Goal: Task Accomplishment & Management: Use online tool/utility

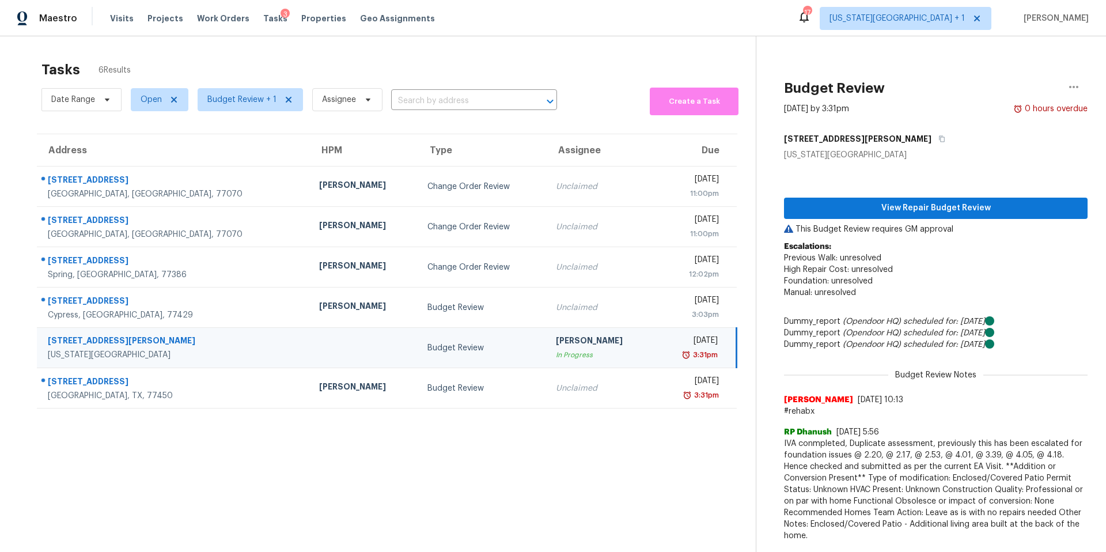
scroll to position [10, 0]
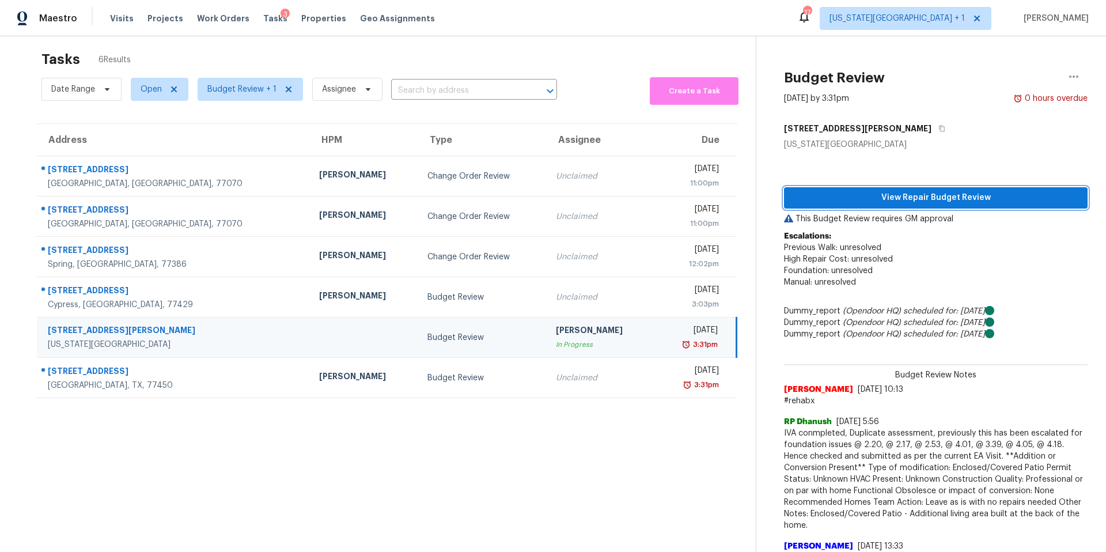
click at [820, 199] on span "View Repair Budget Review" at bounding box center [935, 198] width 285 height 14
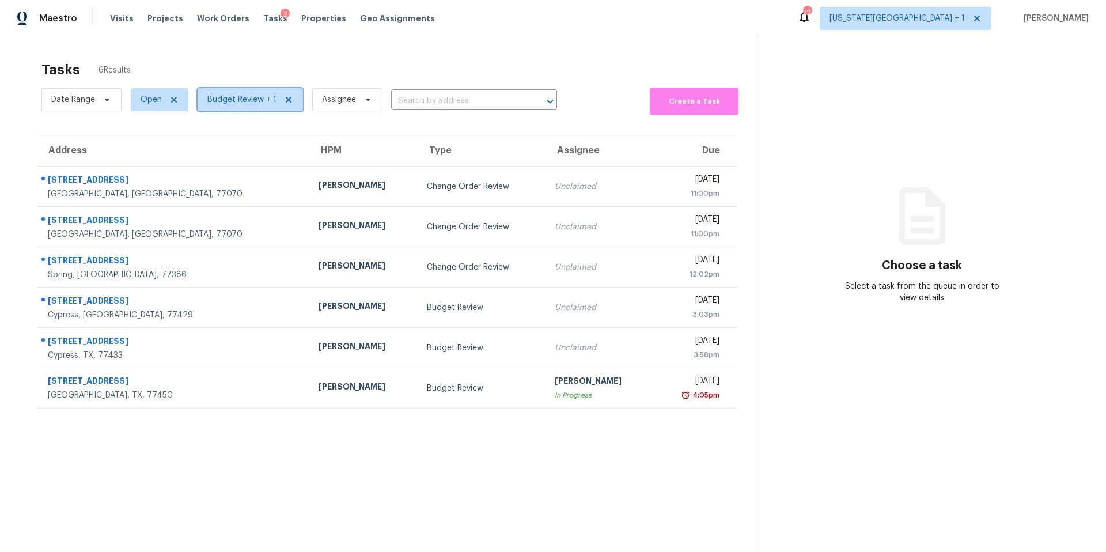
click at [260, 100] on span "Budget Review + 1" at bounding box center [241, 100] width 69 height 12
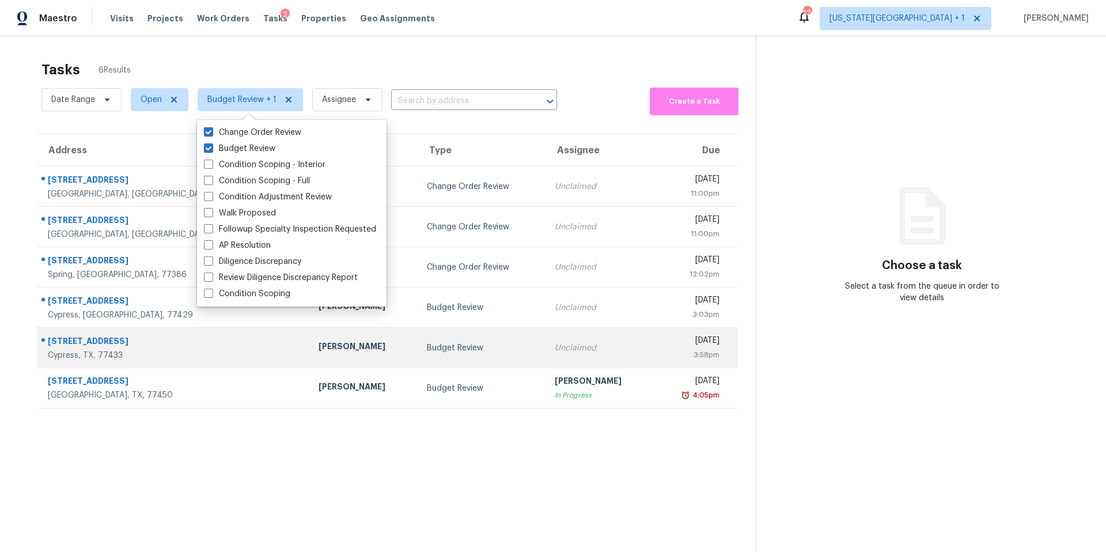
click at [319, 347] on div "[PERSON_NAME]" at bounding box center [364, 347] width 90 height 14
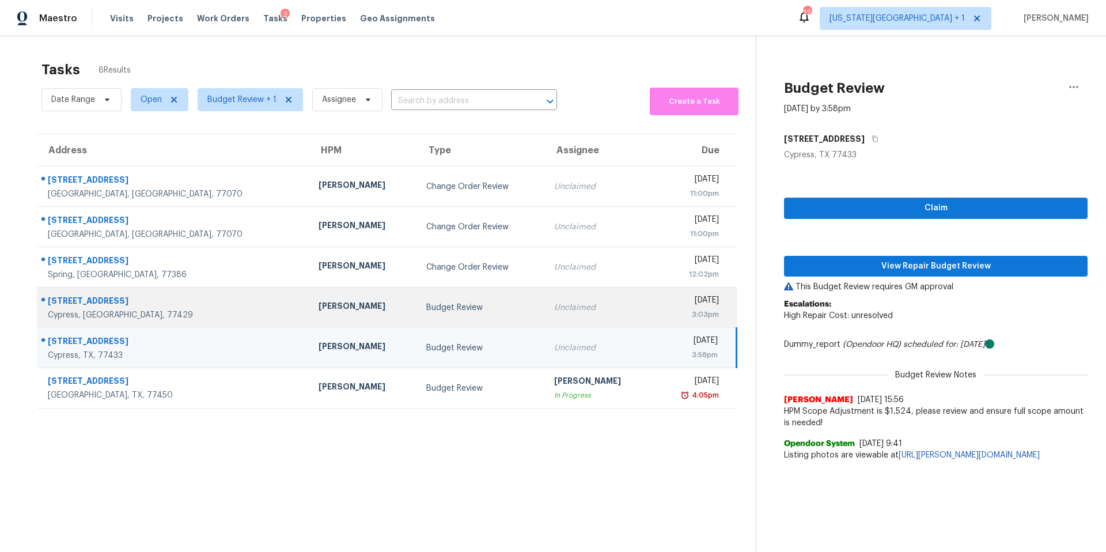
click at [319, 312] on div "[PERSON_NAME]" at bounding box center [364, 307] width 90 height 14
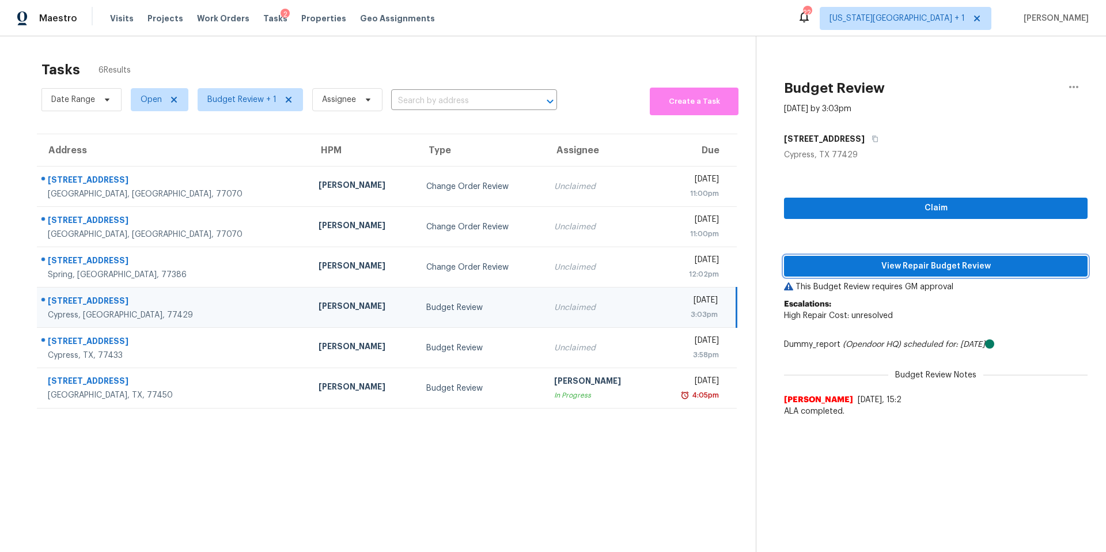
click at [830, 262] on span "View Repair Budget Review" at bounding box center [935, 266] width 285 height 14
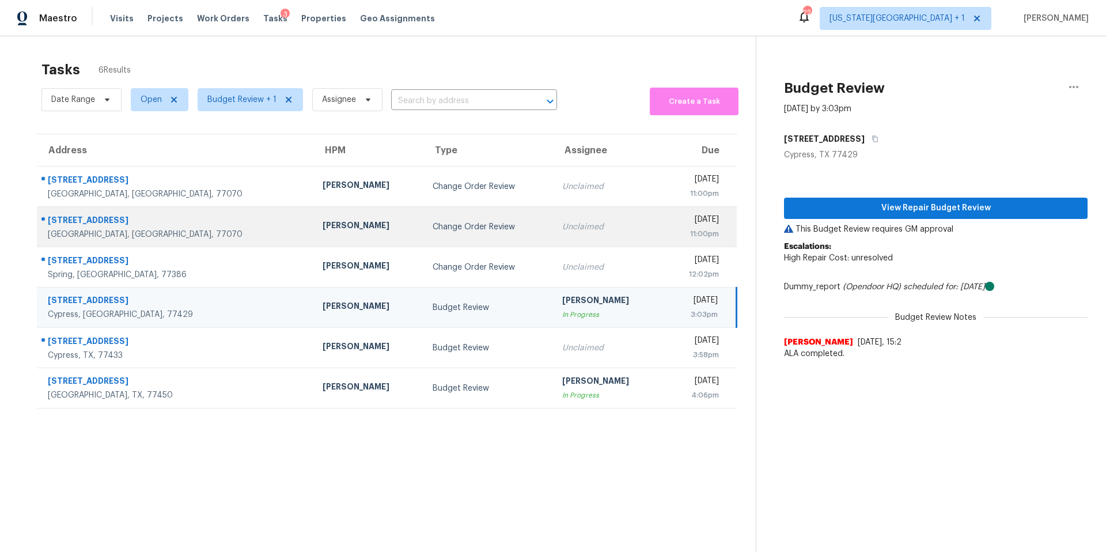
click at [313, 217] on td "[PERSON_NAME]" at bounding box center [368, 227] width 110 height 40
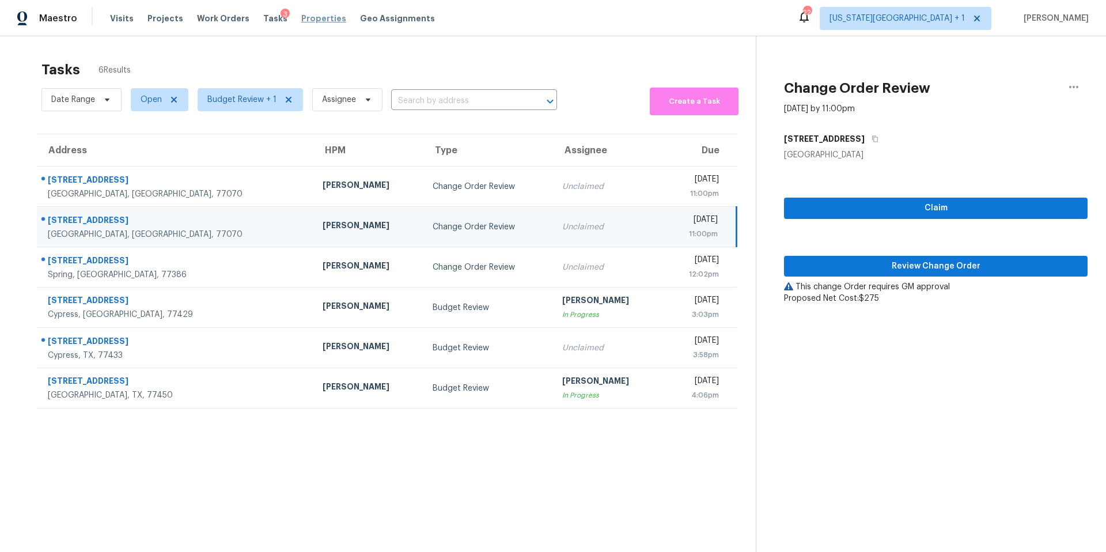
click at [304, 16] on span "Properties" at bounding box center [323, 19] width 45 height 12
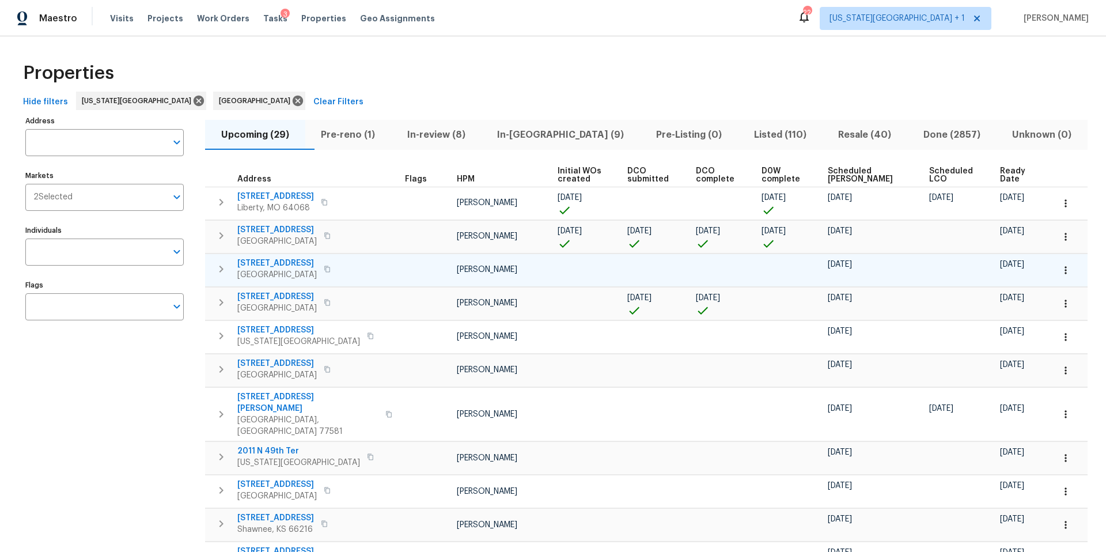
click at [305, 260] on span "21735 Sierra Long Dr" at bounding box center [277, 264] width 80 height 12
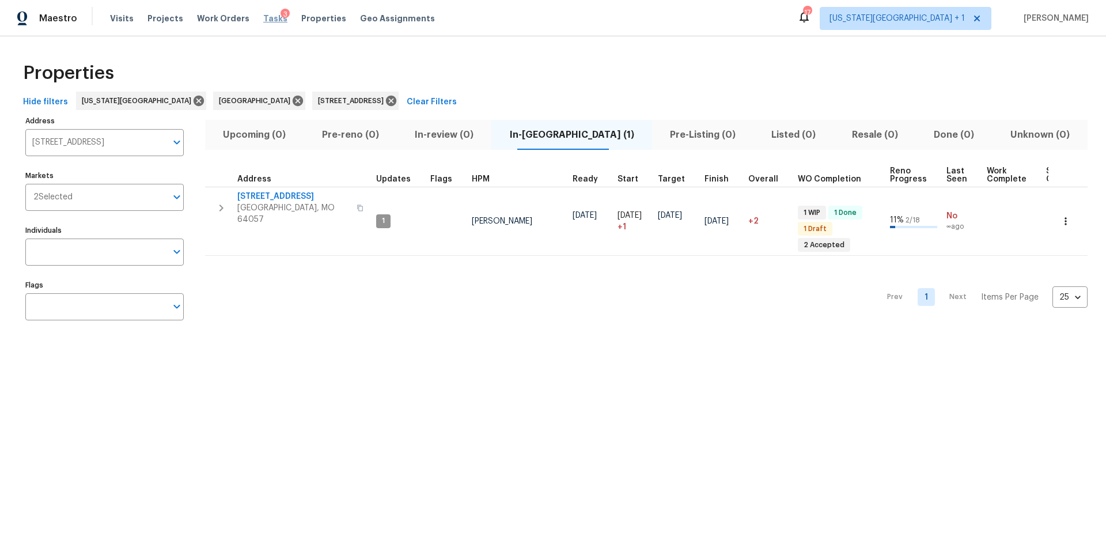
click at [264, 19] on span "Tasks" at bounding box center [275, 18] width 24 height 8
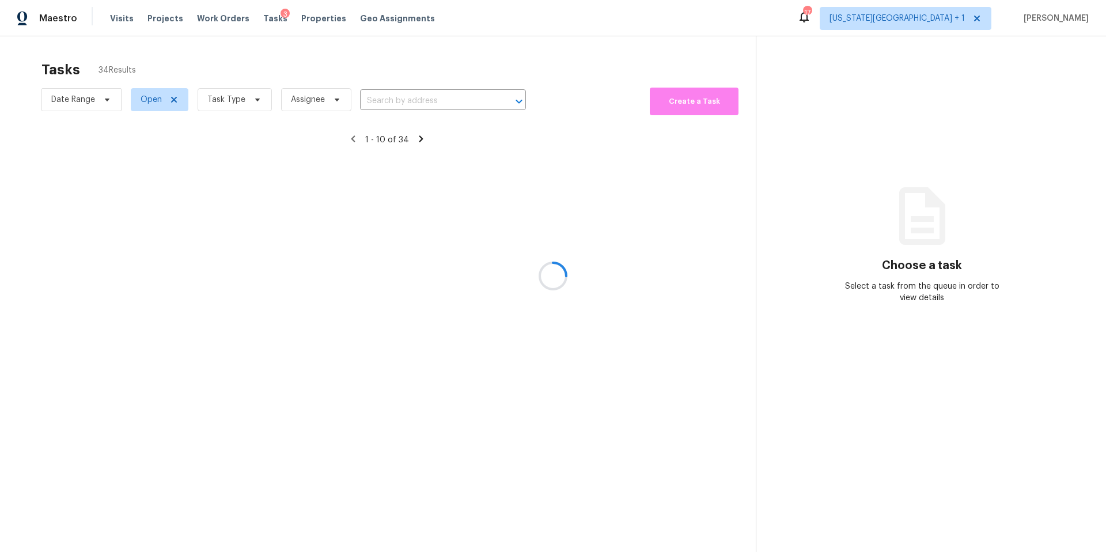
click at [259, 106] on div at bounding box center [553, 276] width 1106 height 552
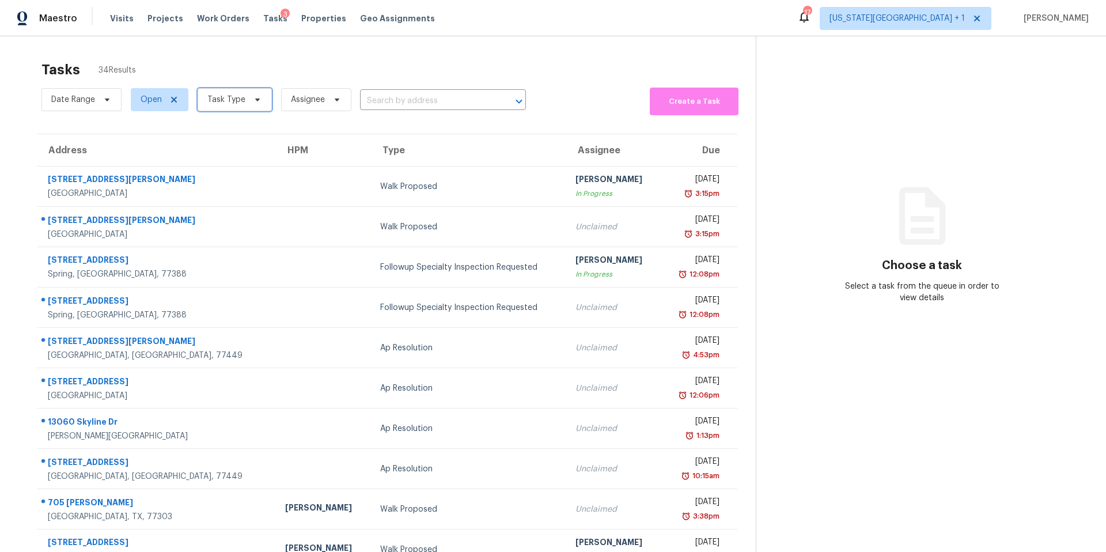
click at [258, 105] on span "Task Type" at bounding box center [235, 99] width 74 height 23
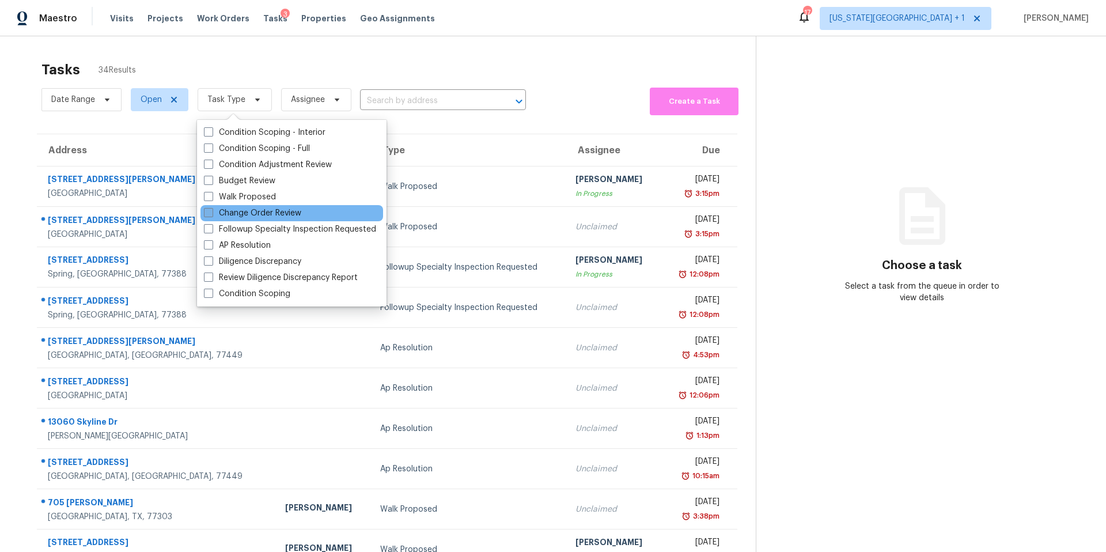
click at [244, 217] on label "Change Order Review" at bounding box center [252, 213] width 97 height 12
click at [211, 215] on input "Change Order Review" at bounding box center [207, 210] width 7 height 7
checkbox input "true"
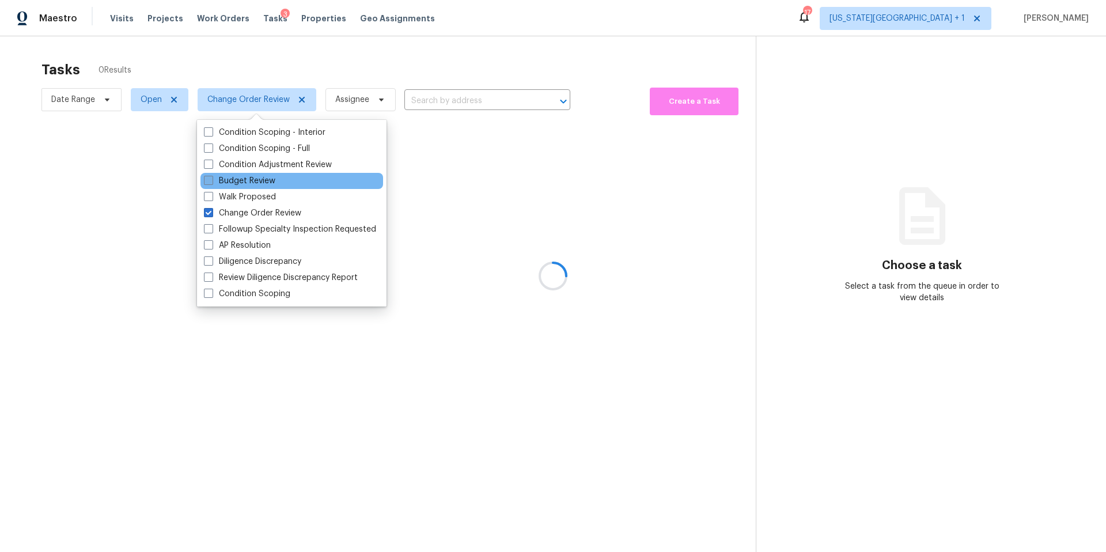
click at [221, 180] on label "Budget Review" at bounding box center [239, 181] width 71 height 12
click at [211, 180] on input "Budget Review" at bounding box center [207, 178] width 7 height 7
checkbox input "true"
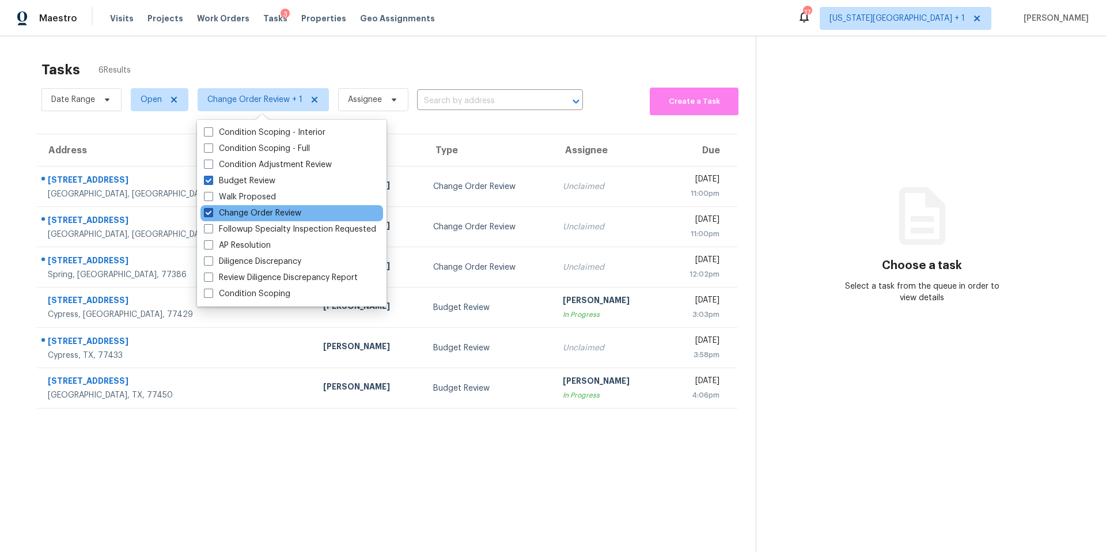
click at [262, 217] on label "Change Order Review" at bounding box center [252, 213] width 97 height 12
click at [211, 215] on input "Change Order Review" at bounding box center [207, 210] width 7 height 7
checkbox input "false"
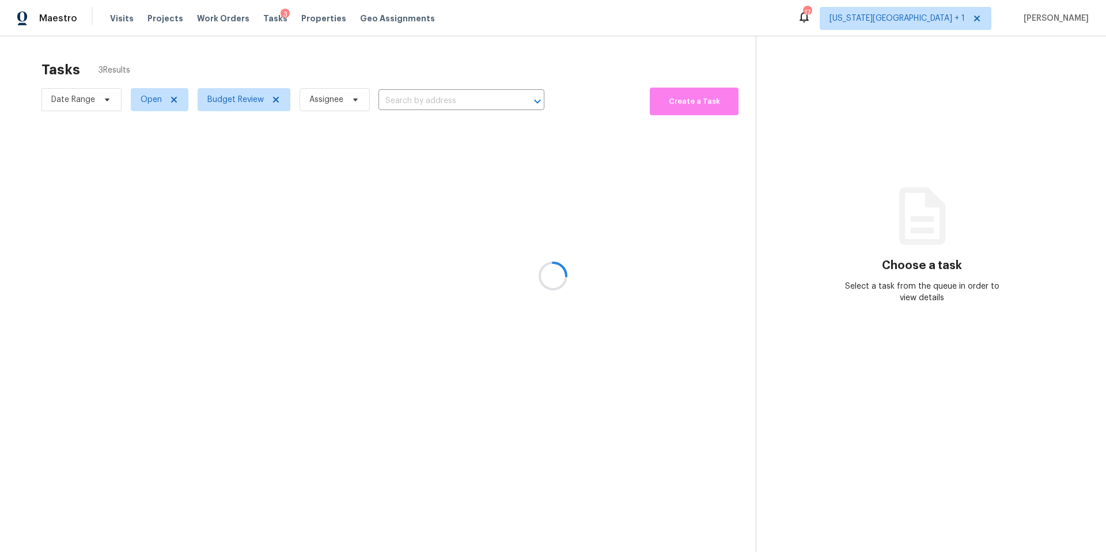
click at [252, 66] on div at bounding box center [553, 276] width 1106 height 552
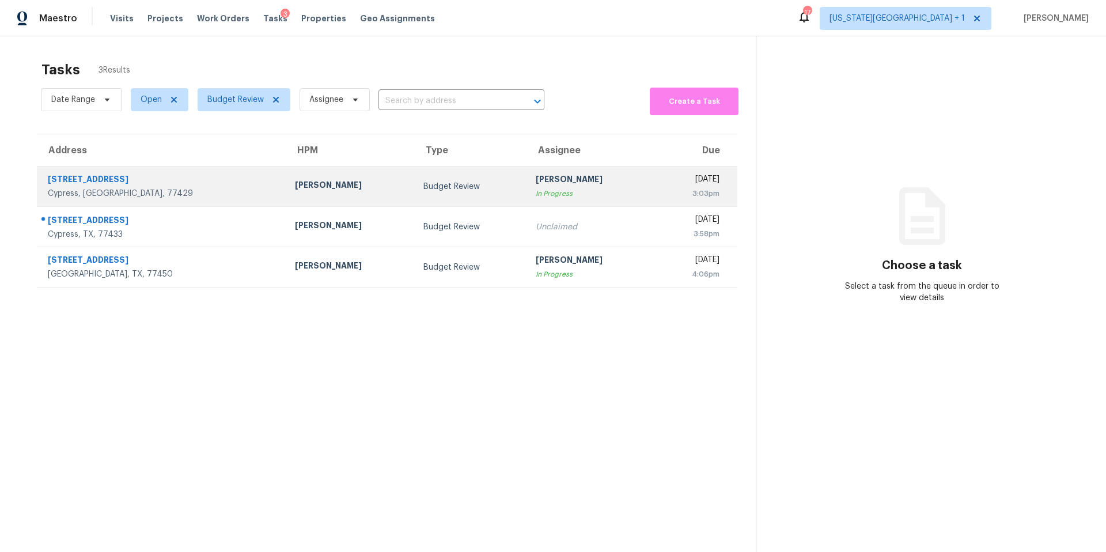
click at [295, 183] on div "Joseph Wolfe" at bounding box center [350, 186] width 110 height 14
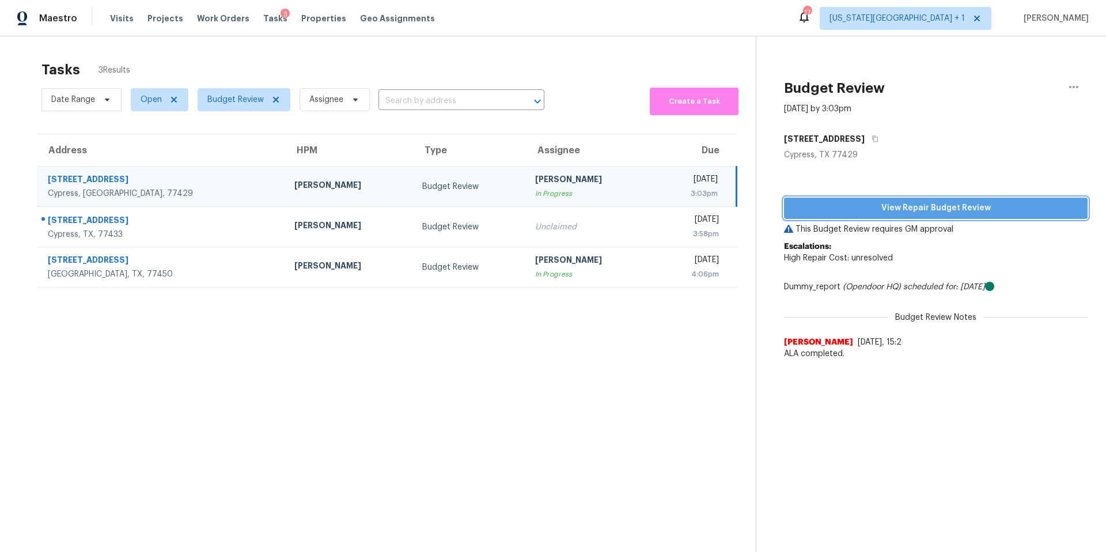
click at [851, 205] on span "View Repair Budget Review" at bounding box center [935, 208] width 285 height 14
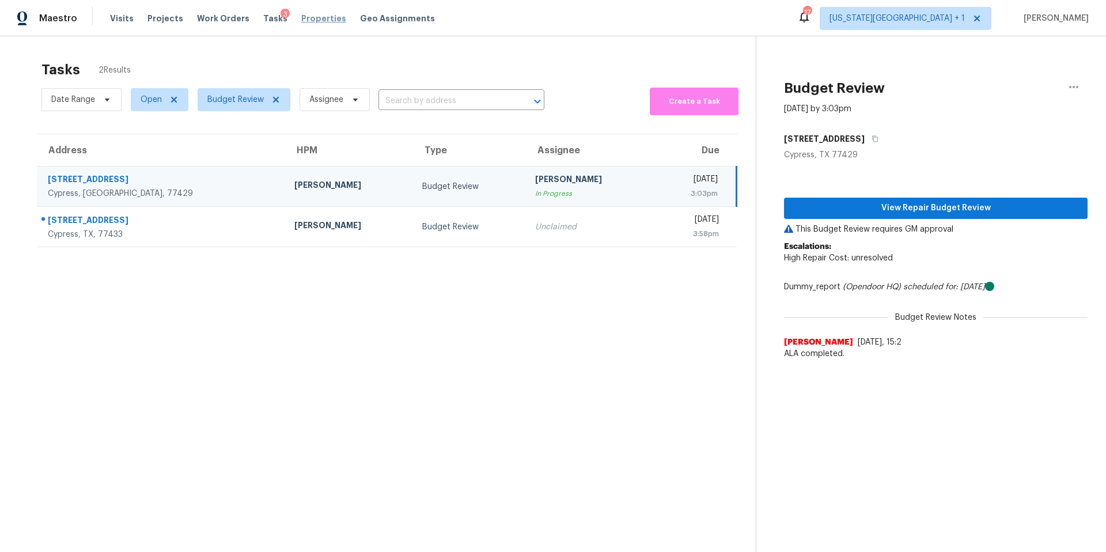
click at [311, 18] on span "Properties" at bounding box center [323, 19] width 45 height 12
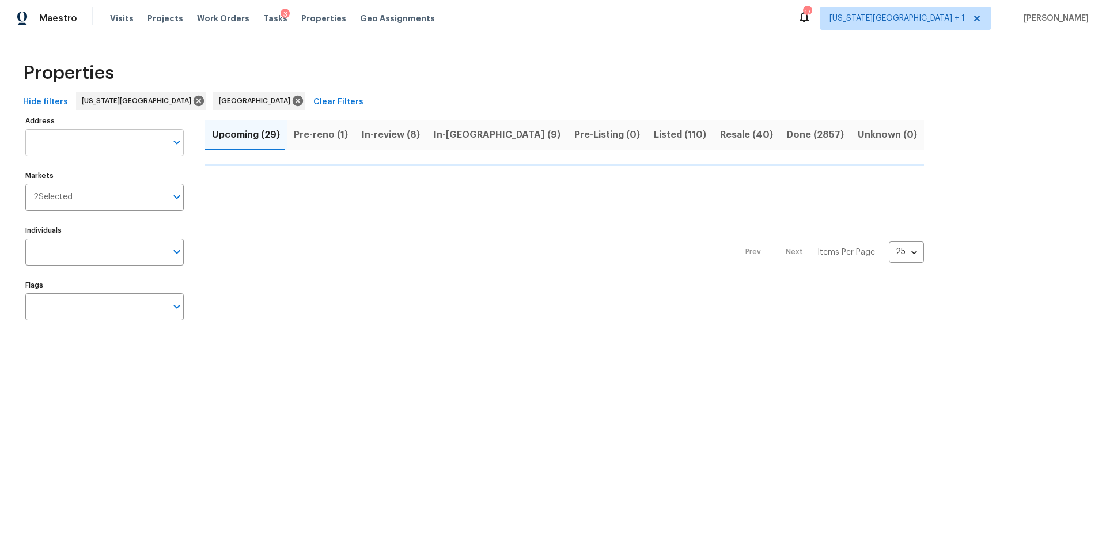
click at [88, 146] on input "Address" at bounding box center [95, 142] width 141 height 27
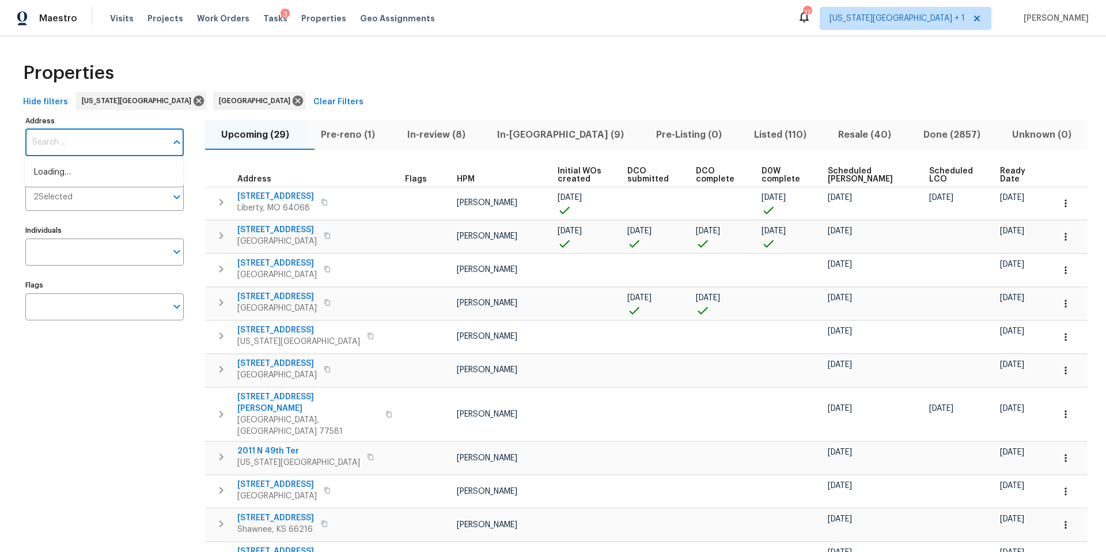
click at [88, 146] on input "Address" at bounding box center [95, 142] width 141 height 27
type input "16223"
click at [74, 201] on li "16223 Summer Dawn Ln Houston TX 77095" at bounding box center [104, 191] width 158 height 19
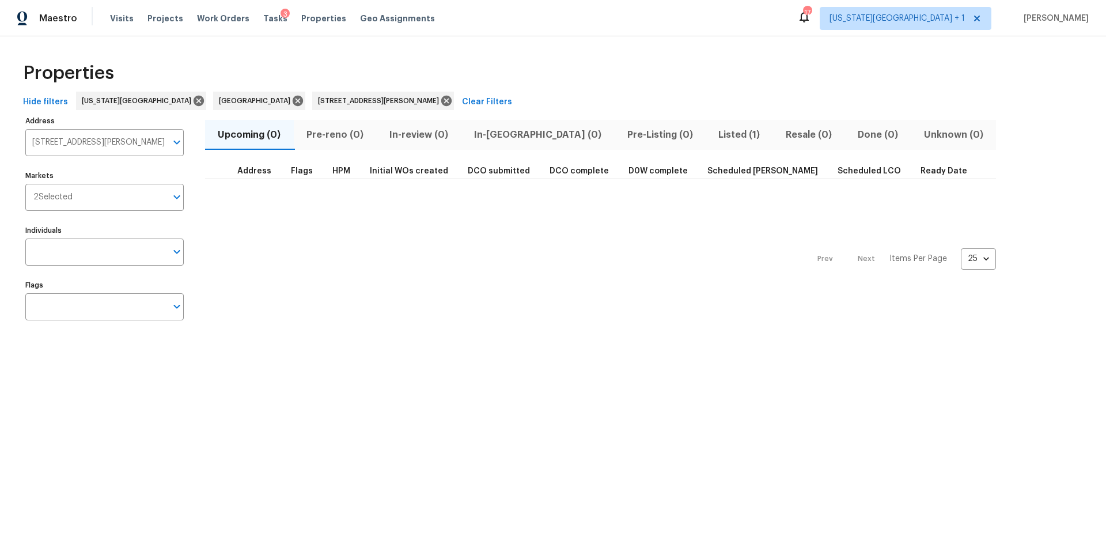
click at [713, 137] on span "Listed (1)" at bounding box center [740, 135] width 54 height 16
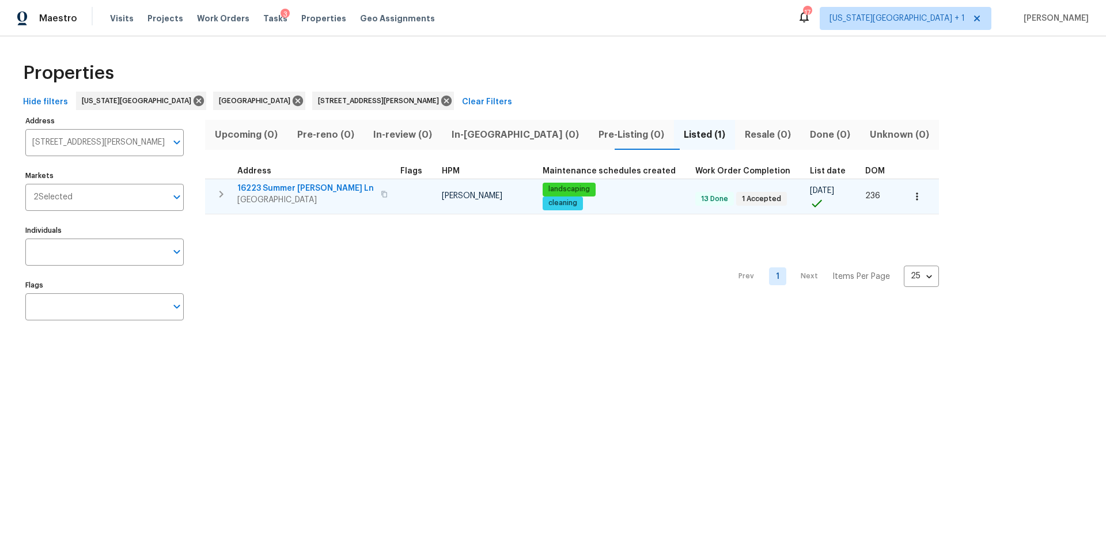
click at [301, 196] on span "[GEOGRAPHIC_DATA]" at bounding box center [305, 200] width 137 height 12
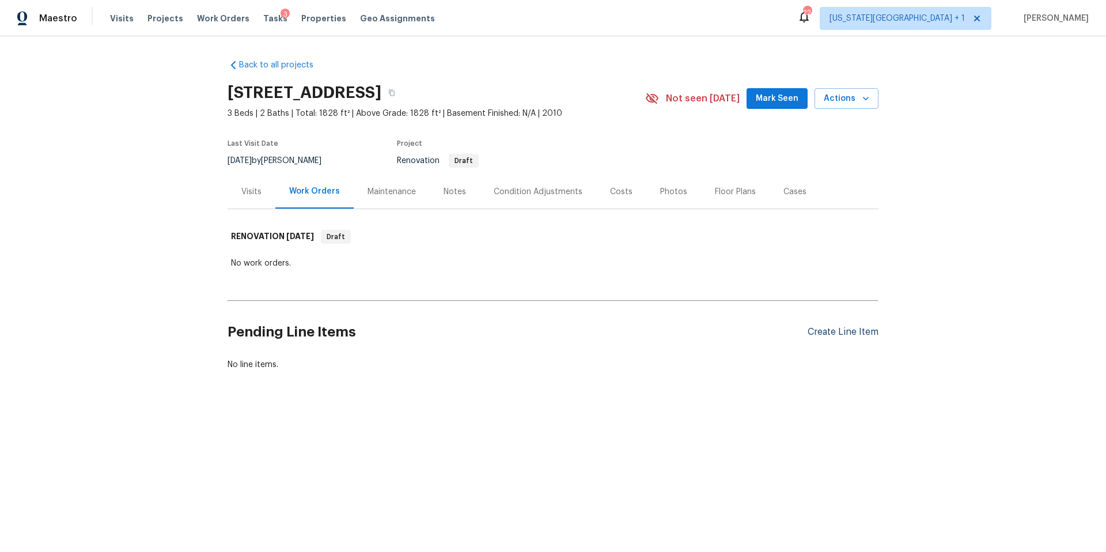
click at [821, 327] on div "Create Line Item" at bounding box center [843, 332] width 71 height 11
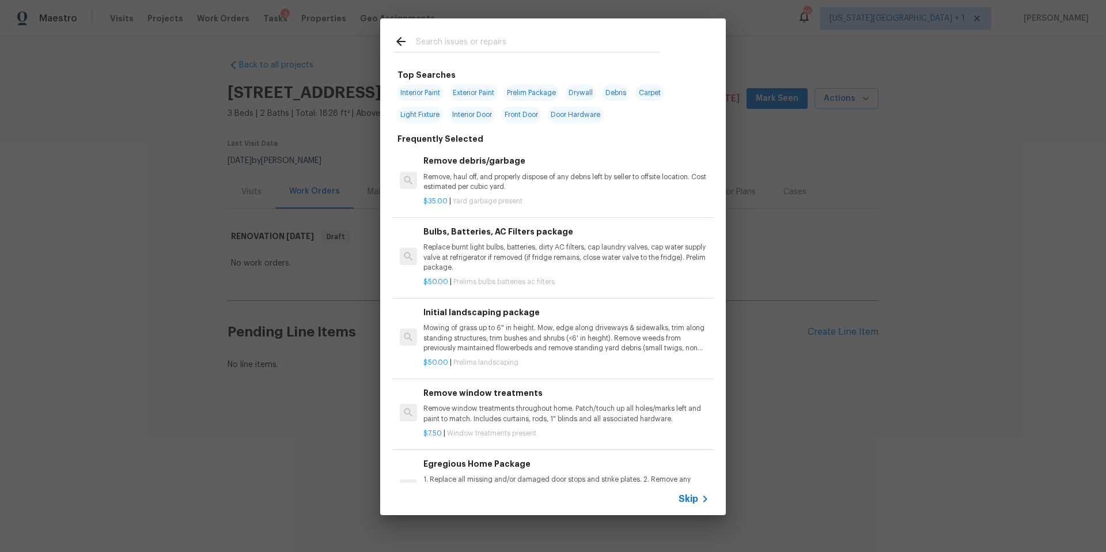
click at [425, 92] on span "Interior Paint" at bounding box center [420, 93] width 47 height 16
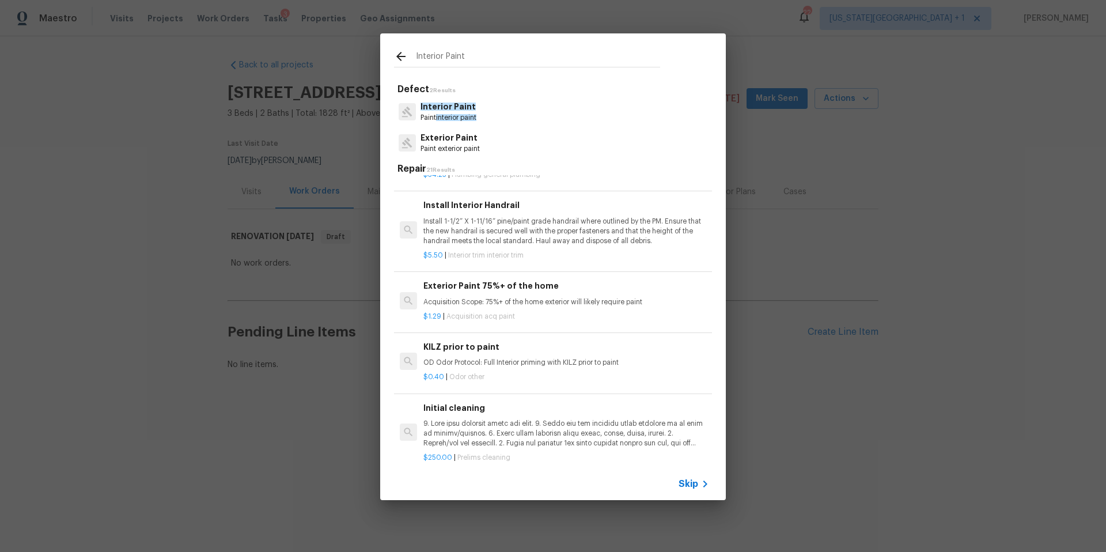
scroll to position [1160, 0]
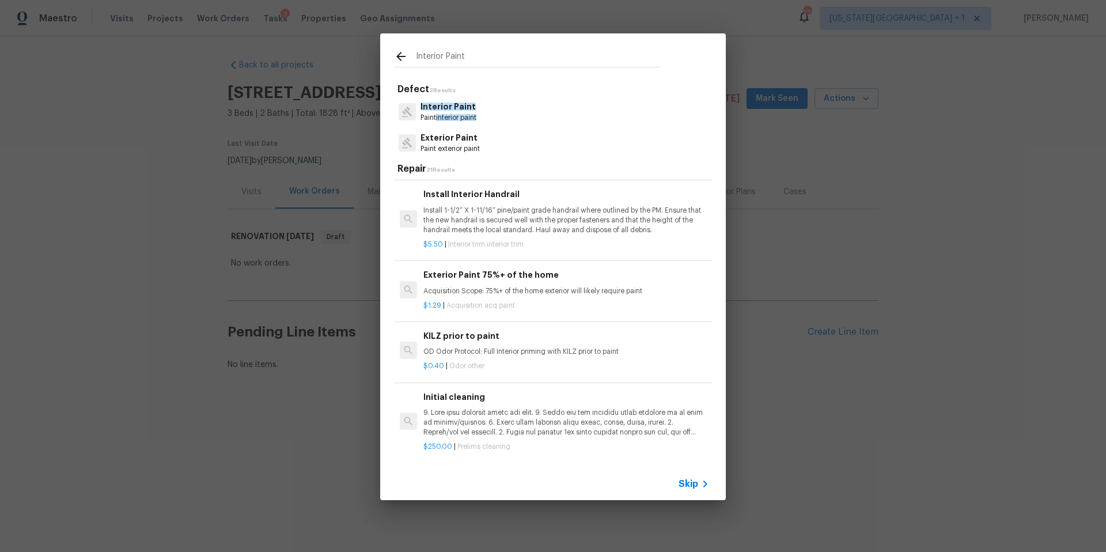
click at [451, 59] on input "Interior Paint" at bounding box center [538, 58] width 244 height 17
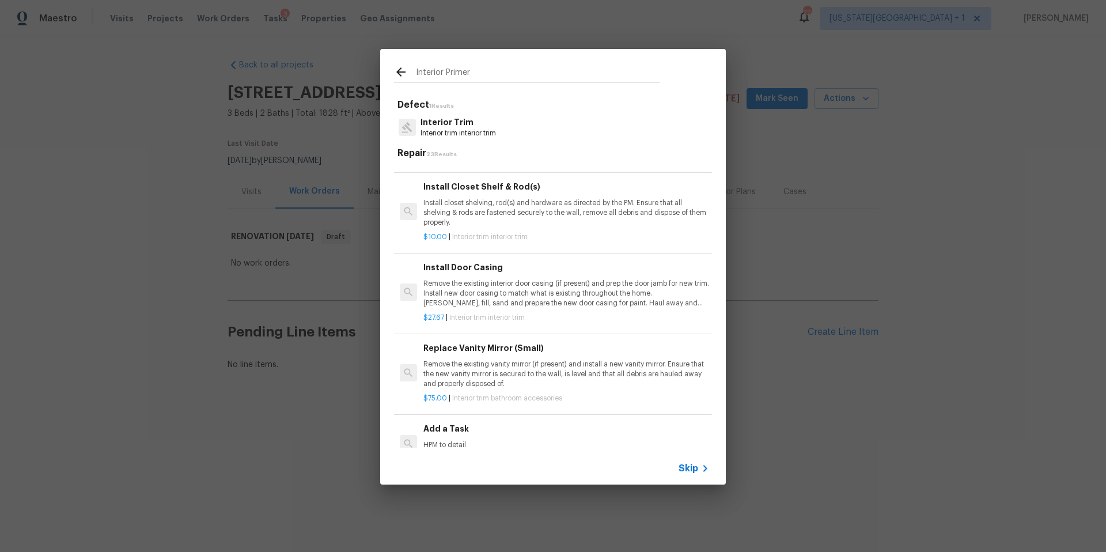
scroll to position [1299, 0]
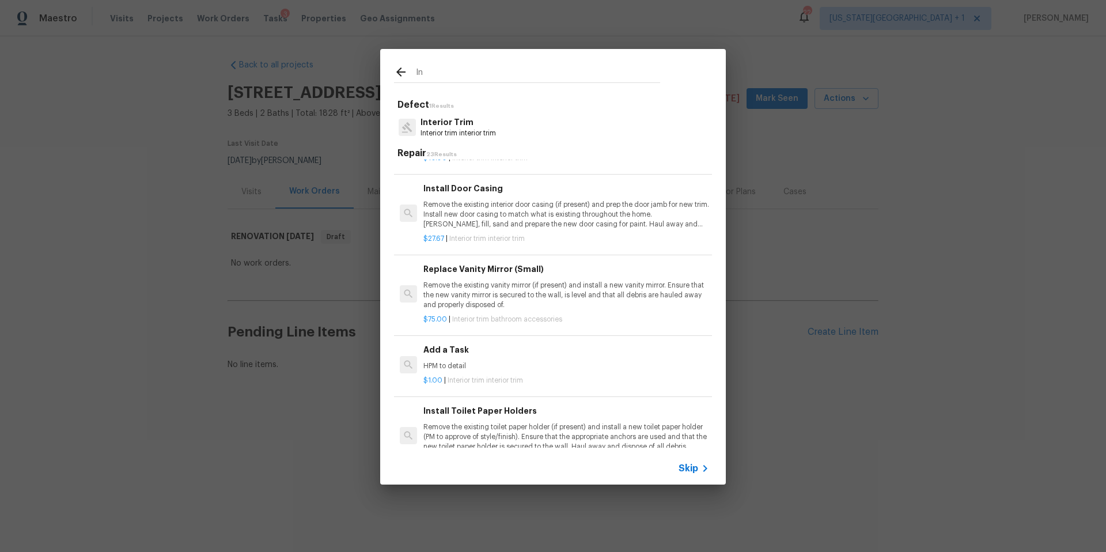
type input "I"
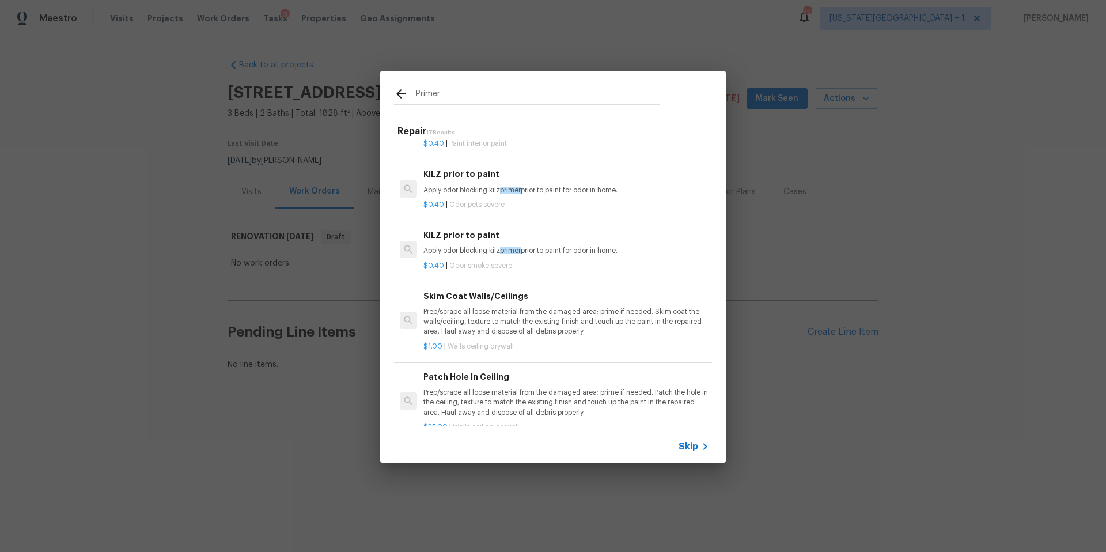
scroll to position [0, 0]
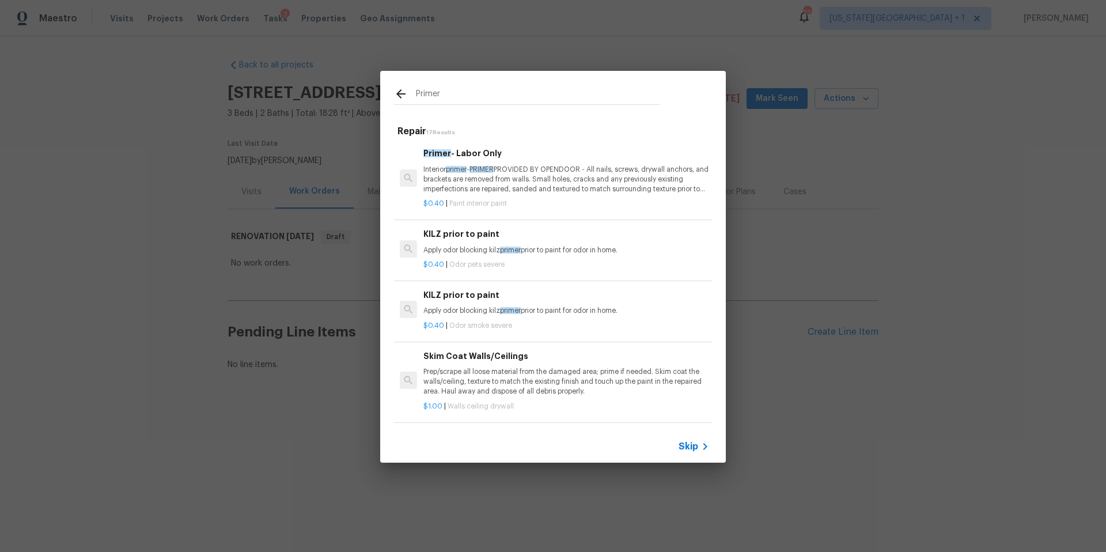
drag, startPoint x: 453, startPoint y: 99, endPoint x: 394, endPoint y: 93, distance: 59.6
click at [394, 93] on div "Primer" at bounding box center [527, 95] width 266 height 17
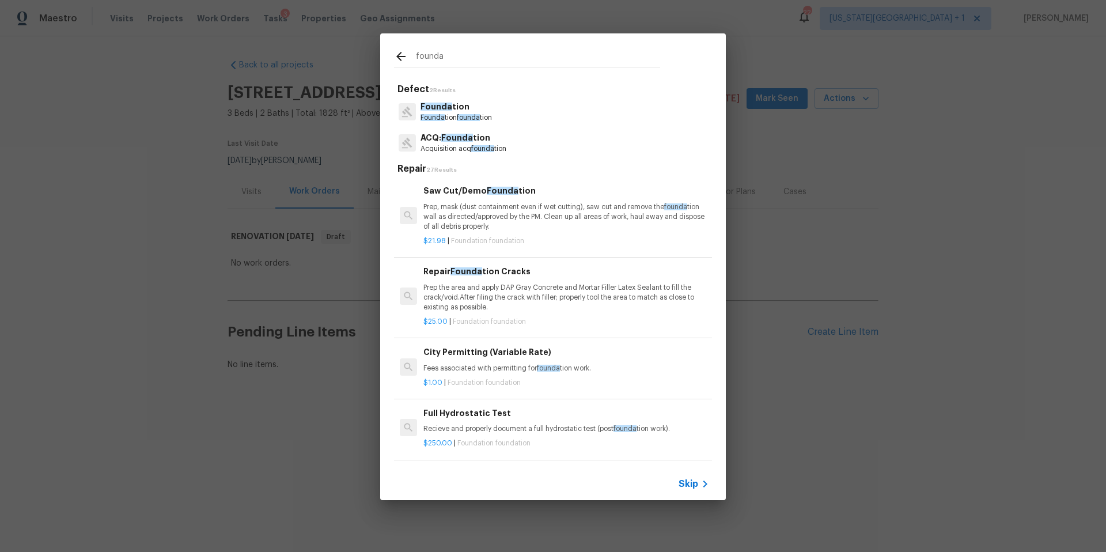
type input "founda"
click at [452, 154] on div "ACQ: Founda tion Acquisition acq founda tion" at bounding box center [553, 142] width 318 height 31
click at [457, 143] on p "ACQ: Founda tion" at bounding box center [464, 138] width 86 height 12
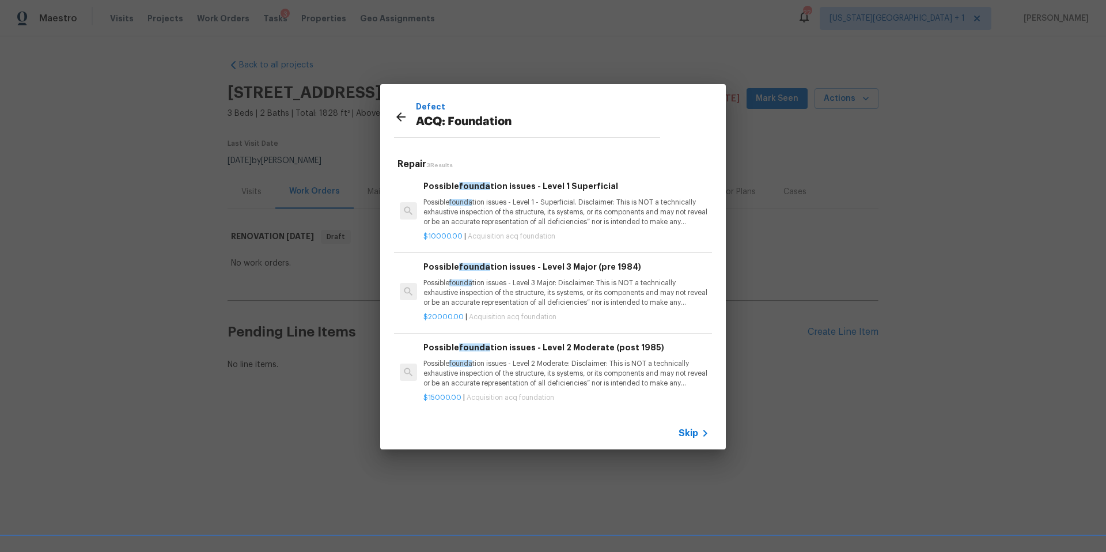
drag, startPoint x: 425, startPoint y: 200, endPoint x: 500, endPoint y: 206, distance: 75.1
click at [500, 206] on p "Possible founda tion issues - Level 1 - Superficial. Disclaimer: This is NOT a …" at bounding box center [566, 212] width 286 height 29
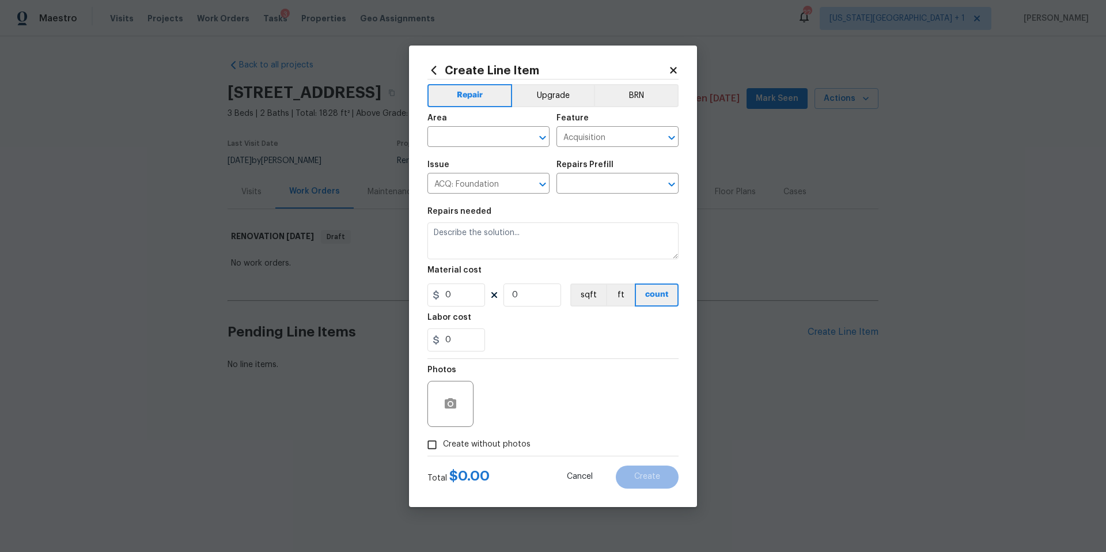
type textarea "Possible foundation issues - Level 1 - Superficial. Disclaimer: This is NOT a t…"
type input "1"
type input "Possible foundation issues - Level 1 Superficial $10,000.00"
type input "10000"
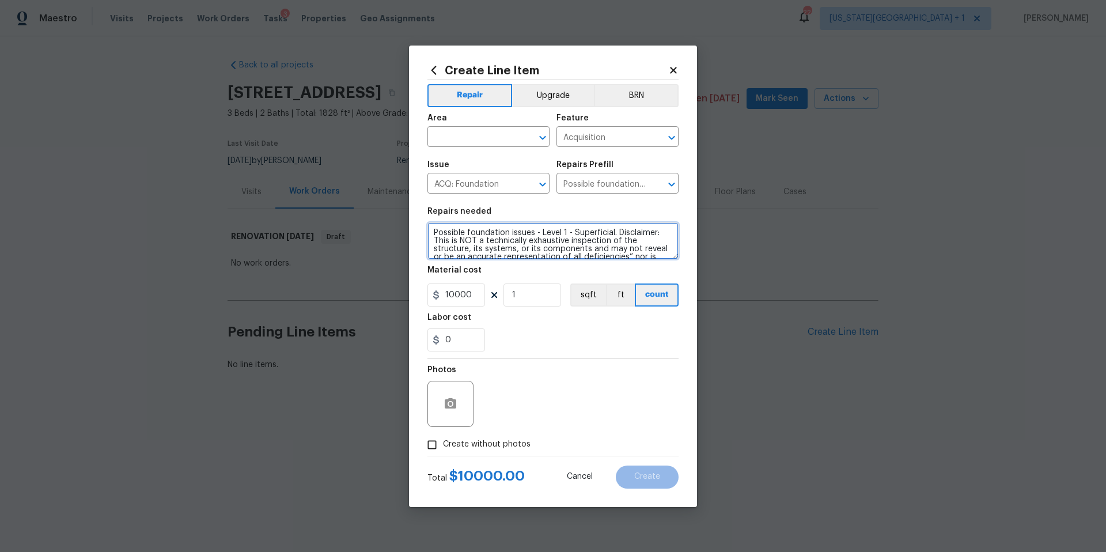
scroll to position [40, 0]
drag, startPoint x: 433, startPoint y: 232, endPoint x: 648, endPoint y: 279, distance: 220.6
click at [648, 279] on section "Repairs needed Possible foundation issues - Level 1 - Superficial. Disclaimer: …" at bounding box center [552, 279] width 251 height 158
click at [672, 73] on icon at bounding box center [673, 70] width 10 height 10
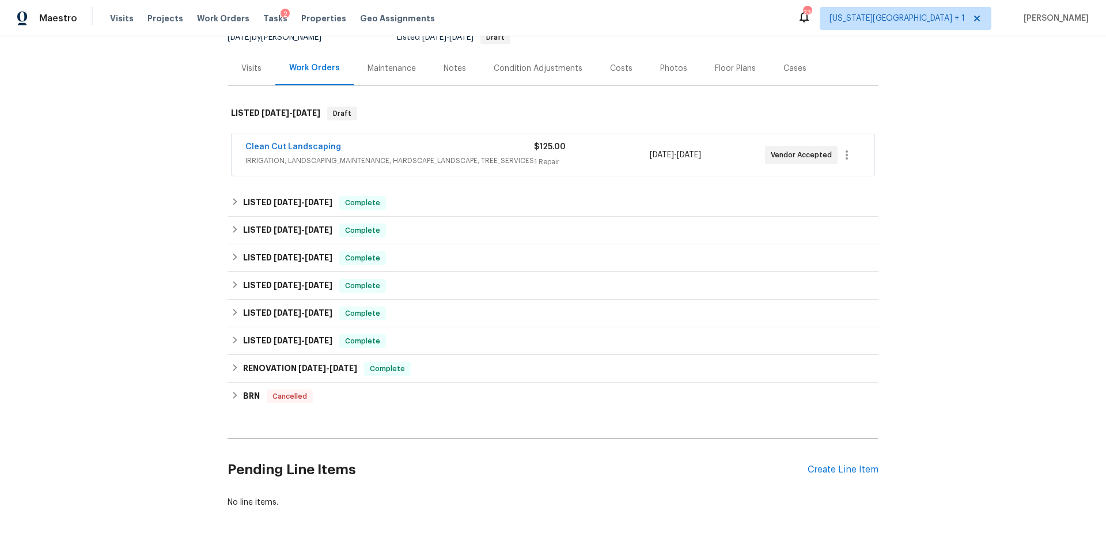
scroll to position [128, 0]
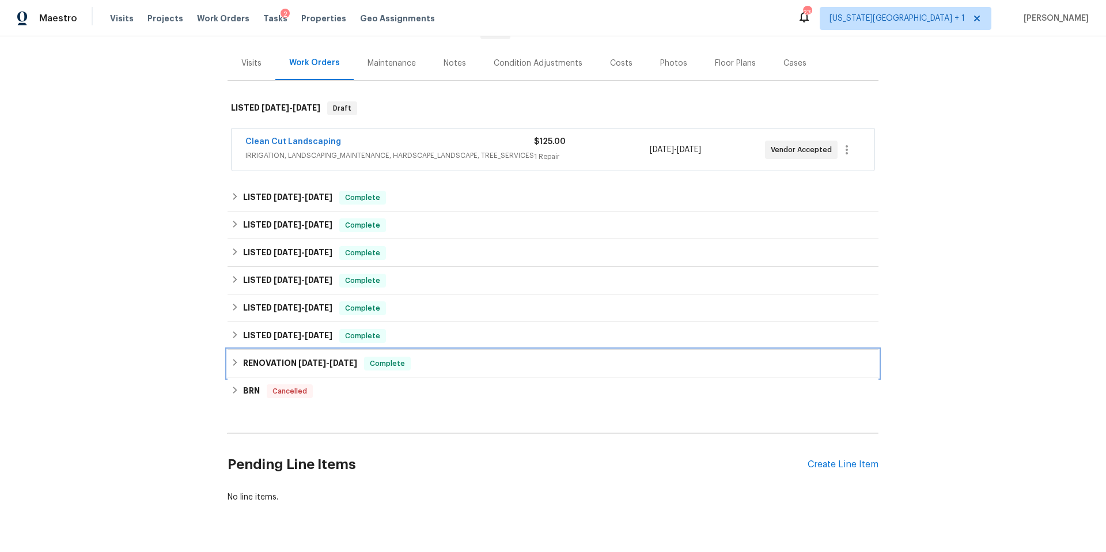
click at [256, 363] on h6 "RENOVATION [DATE] - [DATE]" at bounding box center [300, 364] width 114 height 14
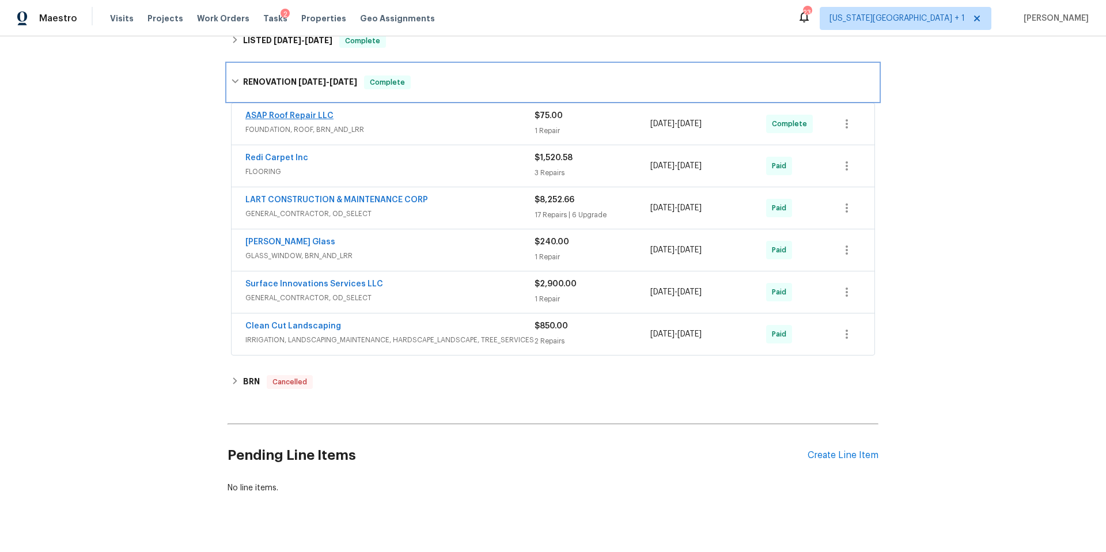
scroll to position [444, 0]
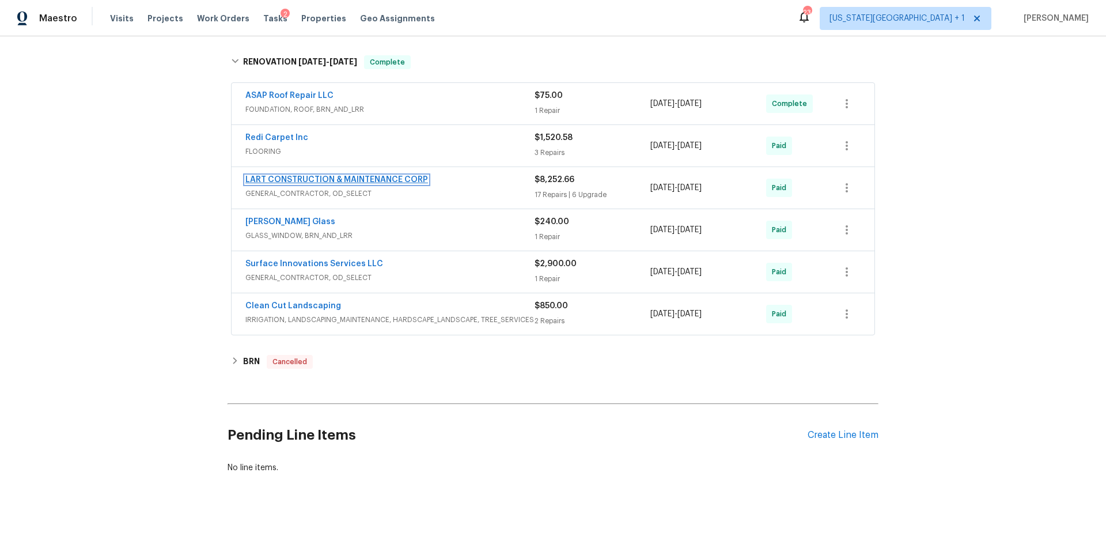
click at [393, 180] on link "LART CONSTRUCTION & MAINTENANCE CORP" at bounding box center [336, 180] width 183 height 8
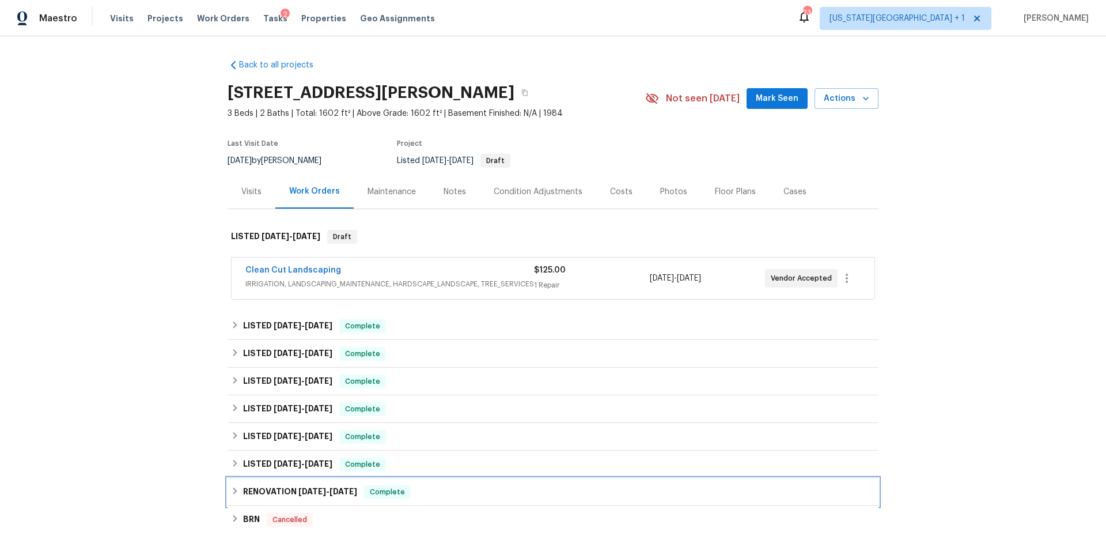
click at [257, 491] on h6 "RENOVATION [DATE] - [DATE]" at bounding box center [300, 492] width 114 height 14
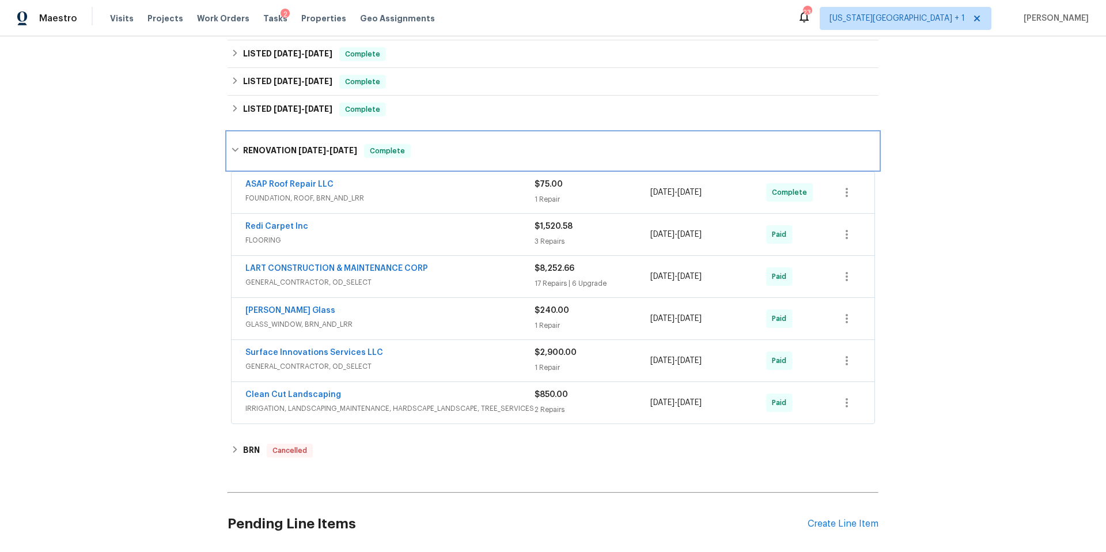
scroll to position [362, 0]
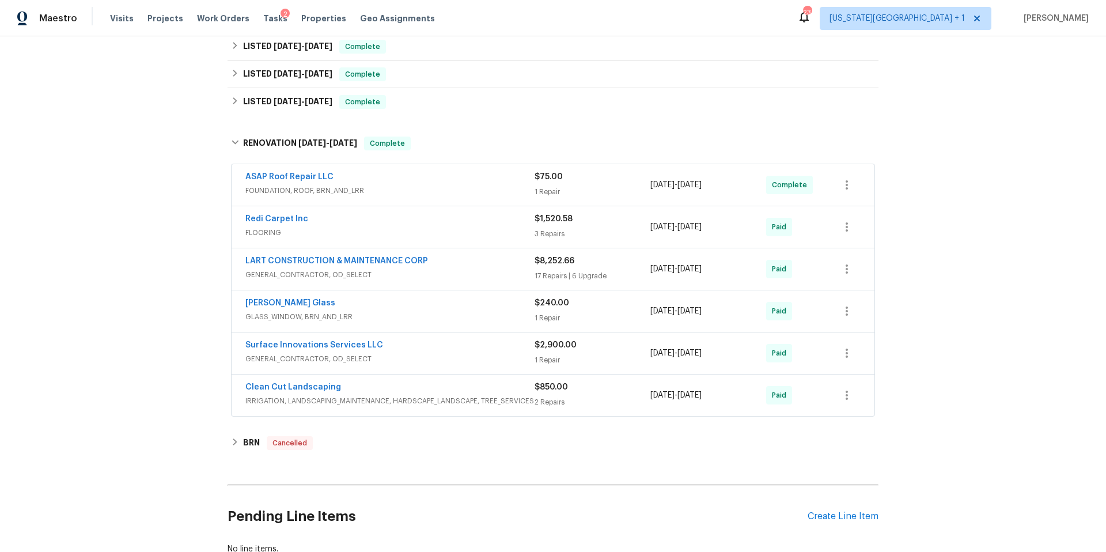
click at [346, 340] on span "Surface Innovations Services LLC" at bounding box center [314, 345] width 138 height 12
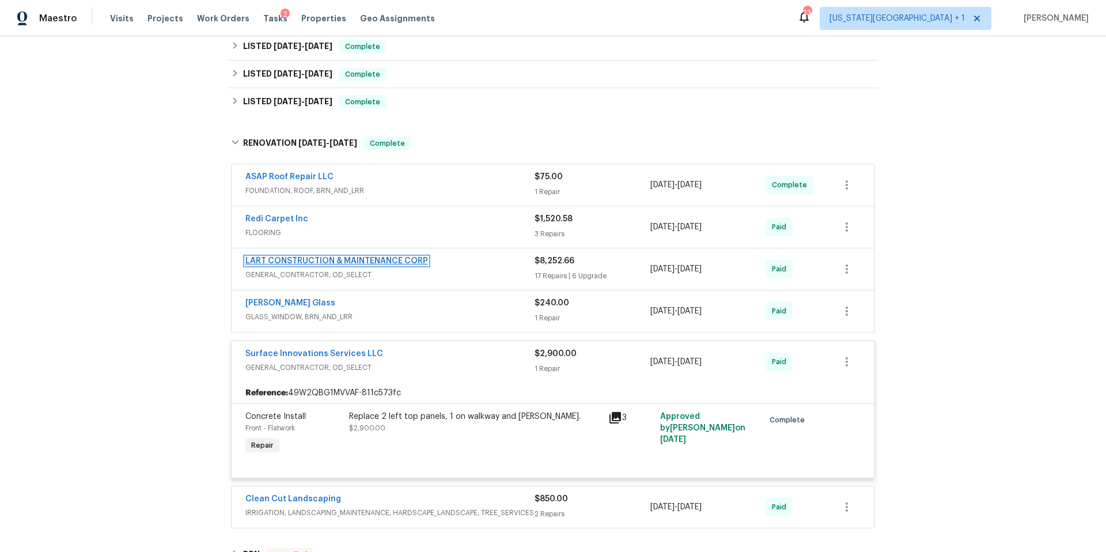
click at [316, 260] on link "LART CONSTRUCTION & MAINTENANCE CORP" at bounding box center [336, 261] width 183 height 8
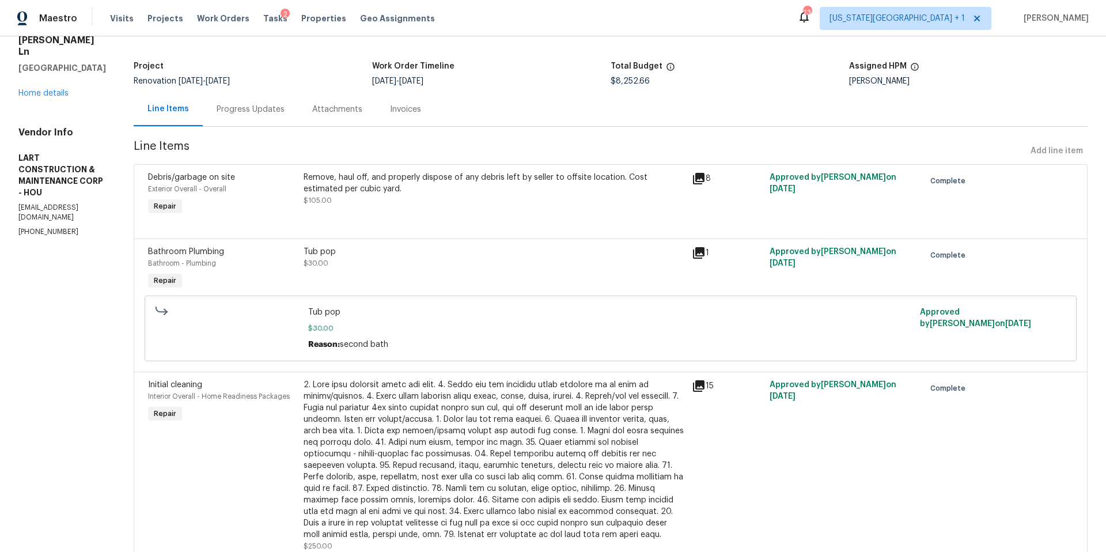
scroll to position [56, 0]
click at [51, 90] on link "Home details" at bounding box center [43, 94] width 50 height 8
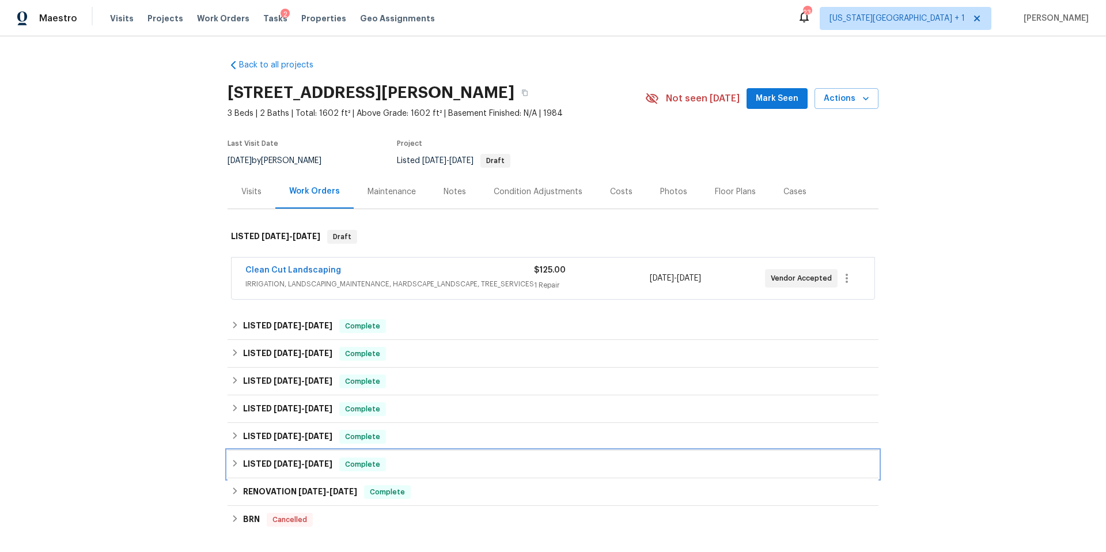
click at [252, 465] on h6 "LISTED [DATE] - [DATE]" at bounding box center [287, 464] width 89 height 14
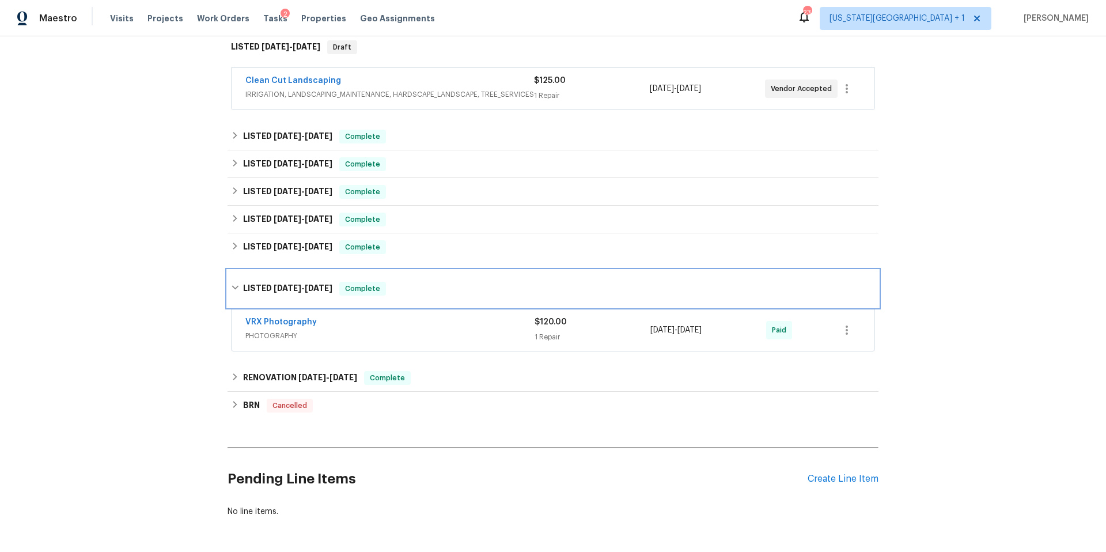
scroll to position [196, 0]
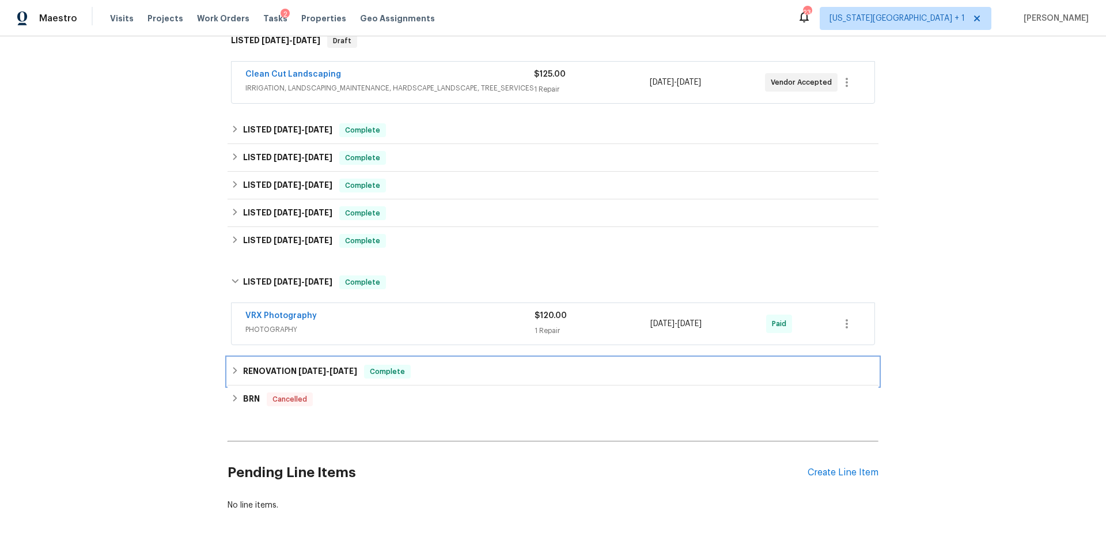
click at [247, 366] on h6 "RENOVATION [DATE] - [DATE]" at bounding box center [300, 372] width 114 height 14
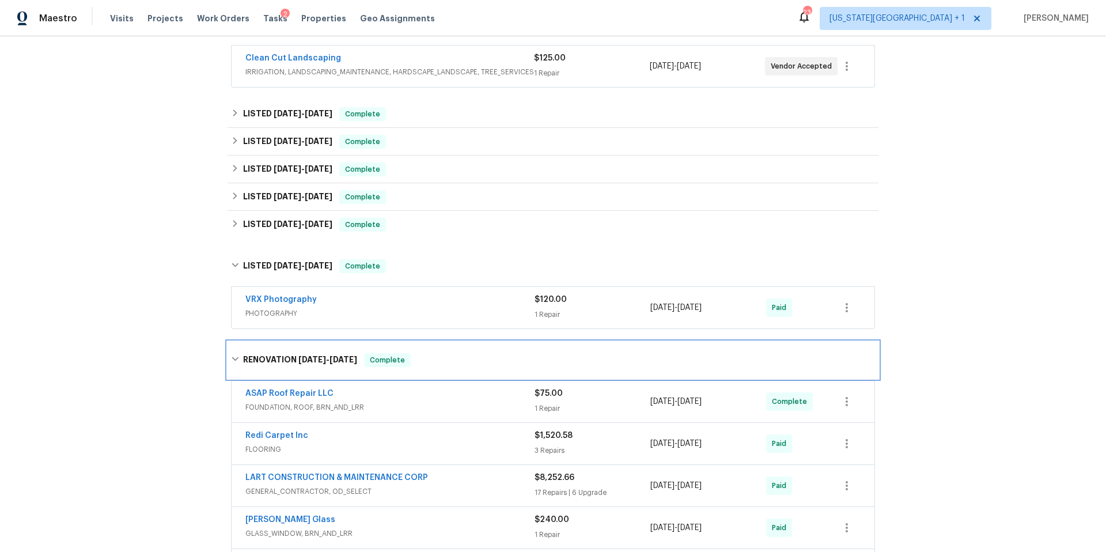
scroll to position [217, 0]
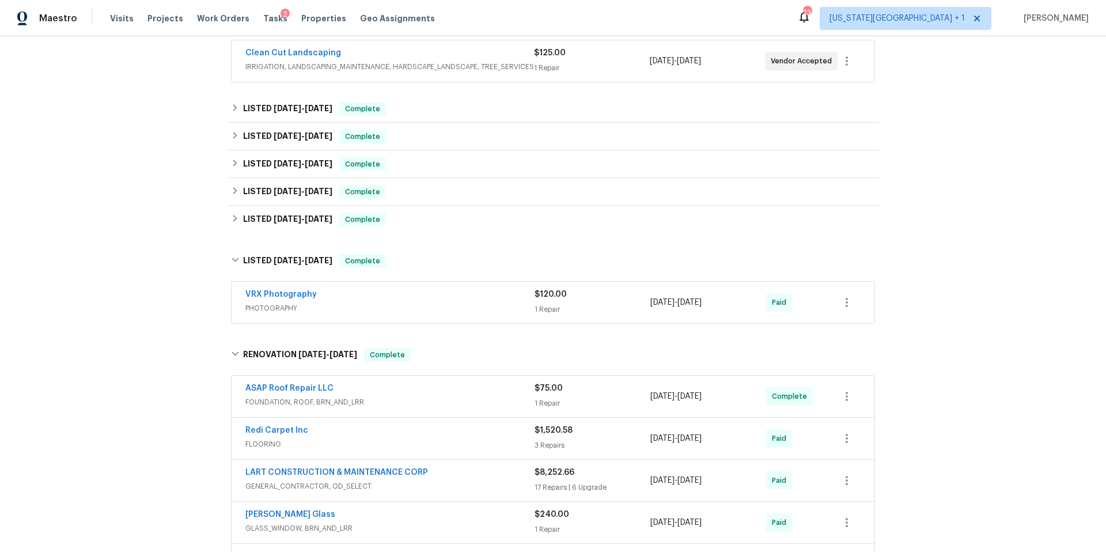
click at [300, 380] on div "ASAP Roof Repair LLC FOUNDATION, ROOF, BRN_AND_LRR $75.00 1 Repair [DATE] - [DA…" at bounding box center [553, 396] width 643 height 41
click at [293, 390] on link "ASAP Roof Repair LLC" at bounding box center [289, 388] width 88 height 8
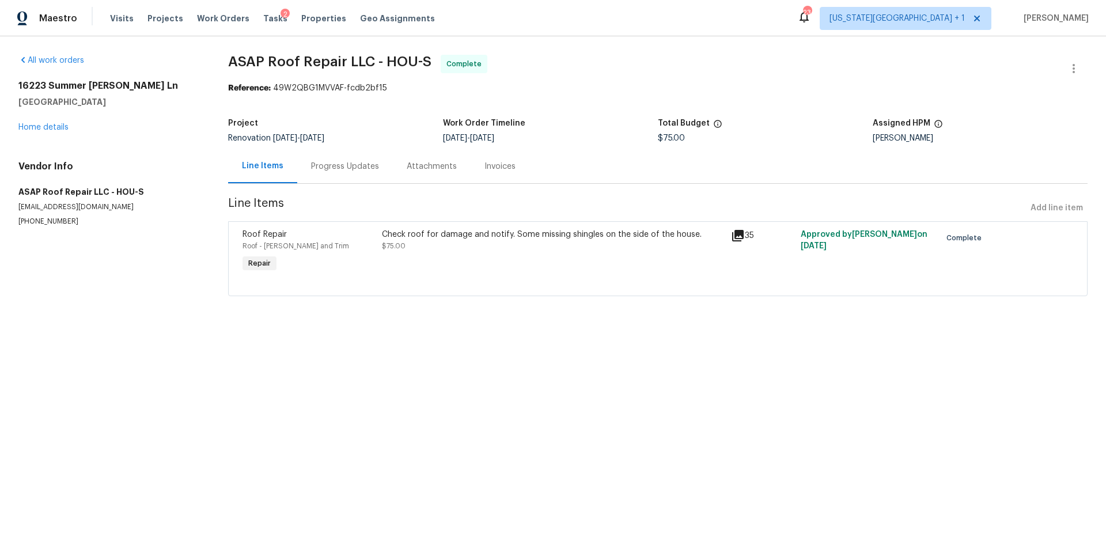
click at [739, 234] on icon at bounding box center [738, 236] width 12 height 12
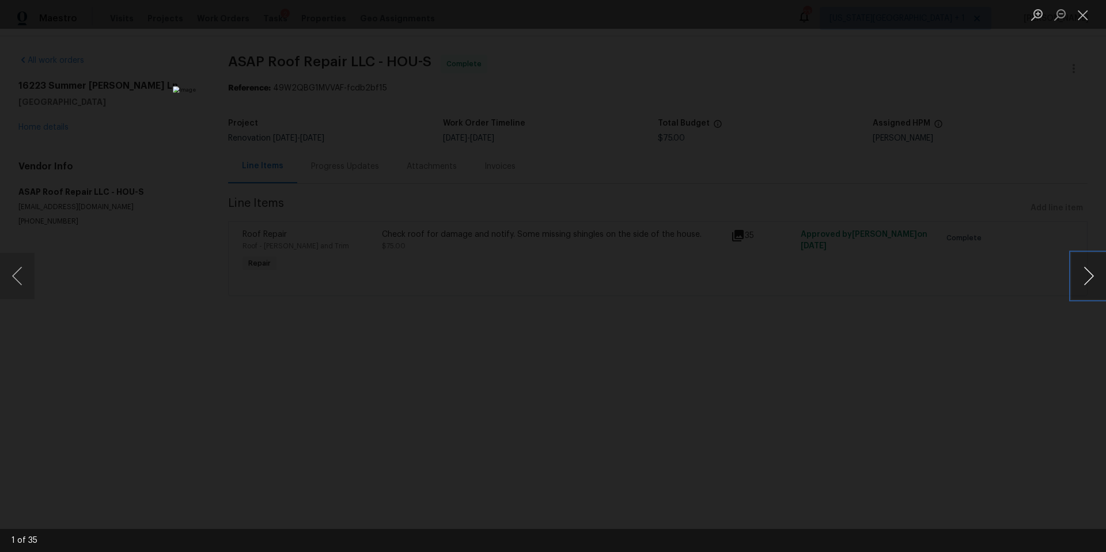
click at [1087, 279] on button "Next image" at bounding box center [1089, 276] width 35 height 46
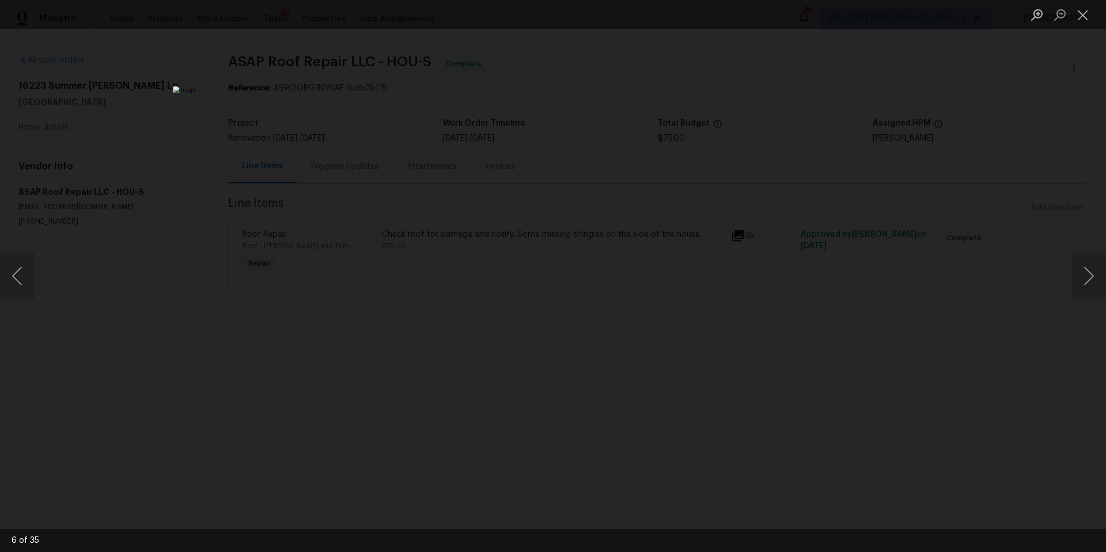
click at [987, 282] on div "Lightbox" at bounding box center [553, 276] width 1106 height 552
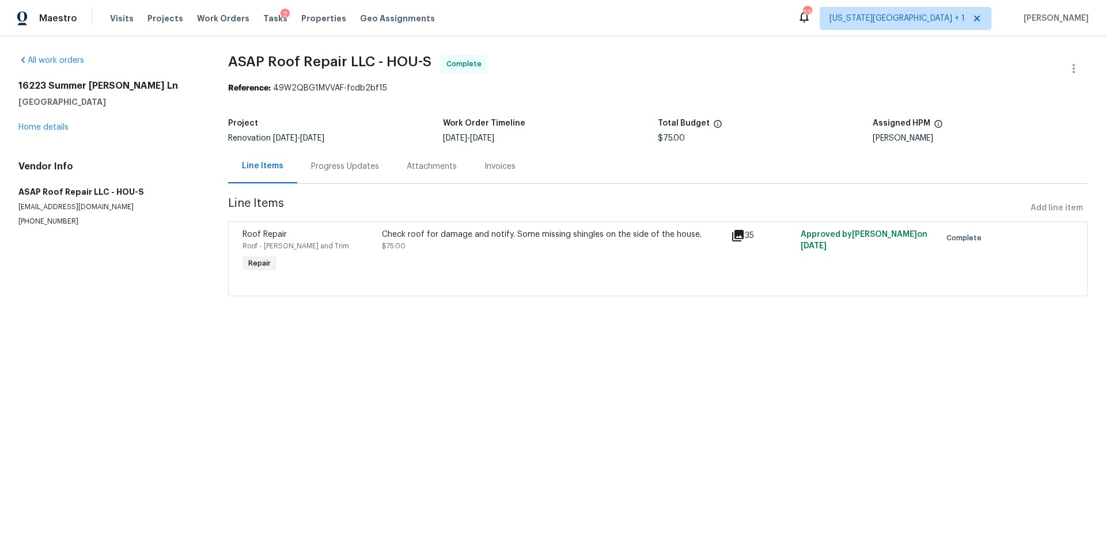
click at [334, 169] on div "Progress Updates" at bounding box center [345, 167] width 68 height 12
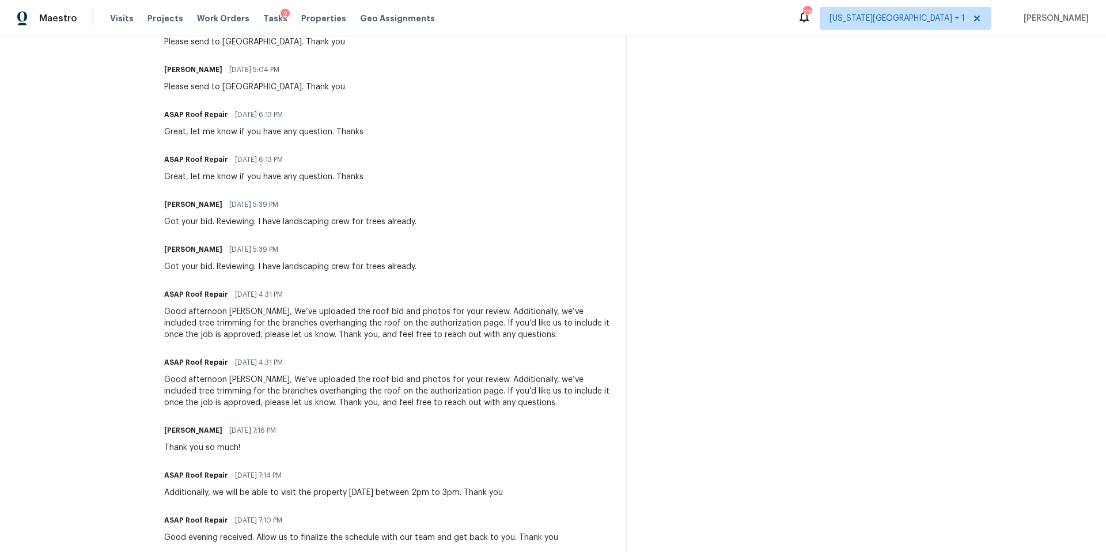
scroll to position [417, 0]
